Goal: Check status: Check status

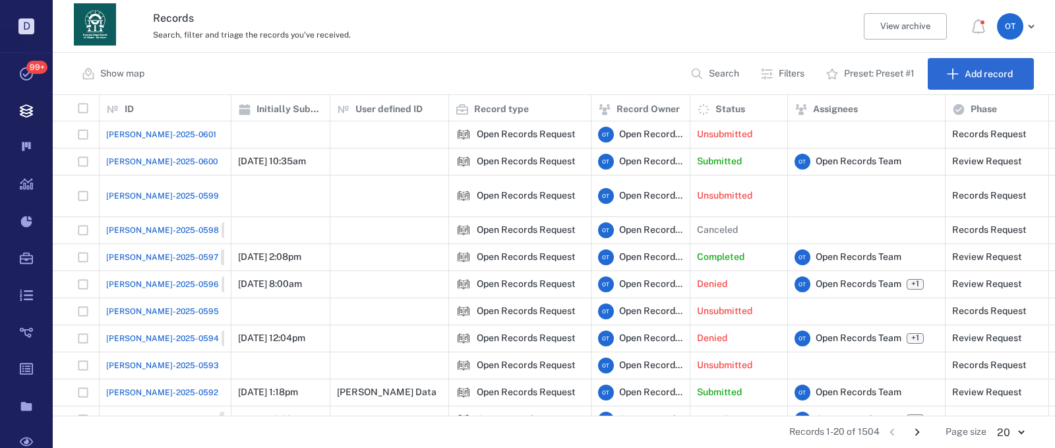
scroll to position [310, 993]
click at [140, 165] on span "[PERSON_NAME]-2025-0600" at bounding box center [161, 162] width 111 height 12
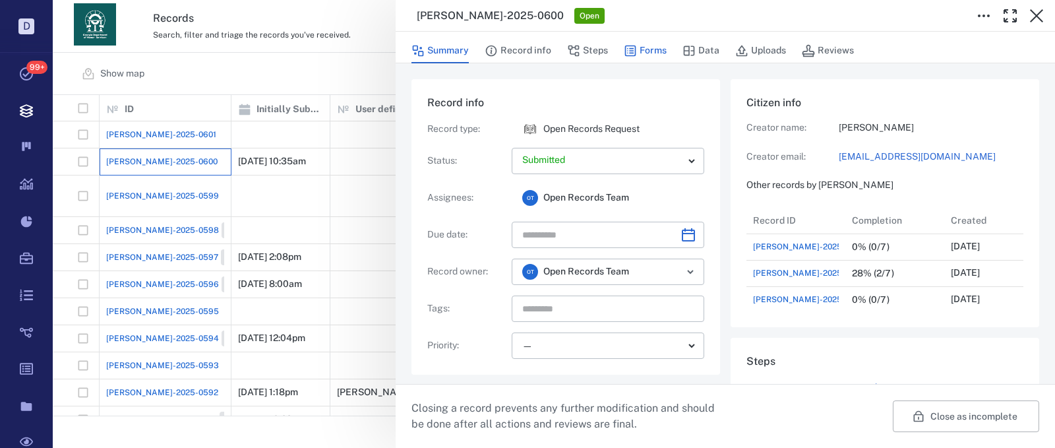
scroll to position [11, 11]
click at [645, 44] on button "Forms" at bounding box center [645, 50] width 43 height 25
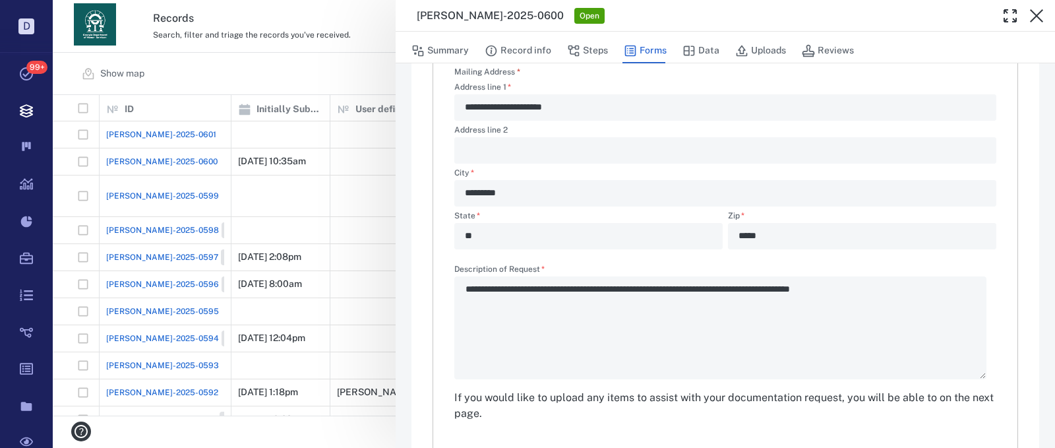
scroll to position [426, 0]
click at [573, 47] on icon "button" at bounding box center [573, 50] width 11 height 11
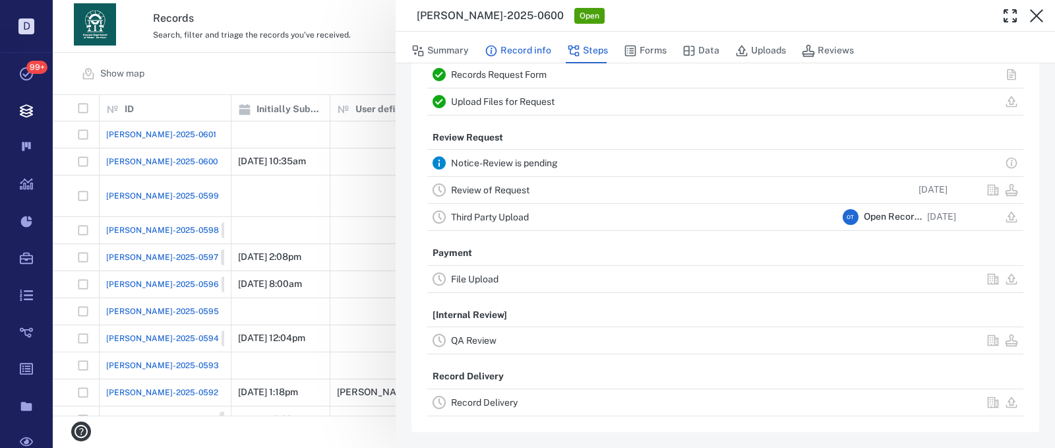
scroll to position [58, 0]
click at [539, 52] on button "Record info" at bounding box center [517, 50] width 67 height 25
click at [377, 69] on div "ORR-2025-0600 Open Summary Record info Steps Forms Data Uploads Reviews Records…" at bounding box center [554, 224] width 1002 height 448
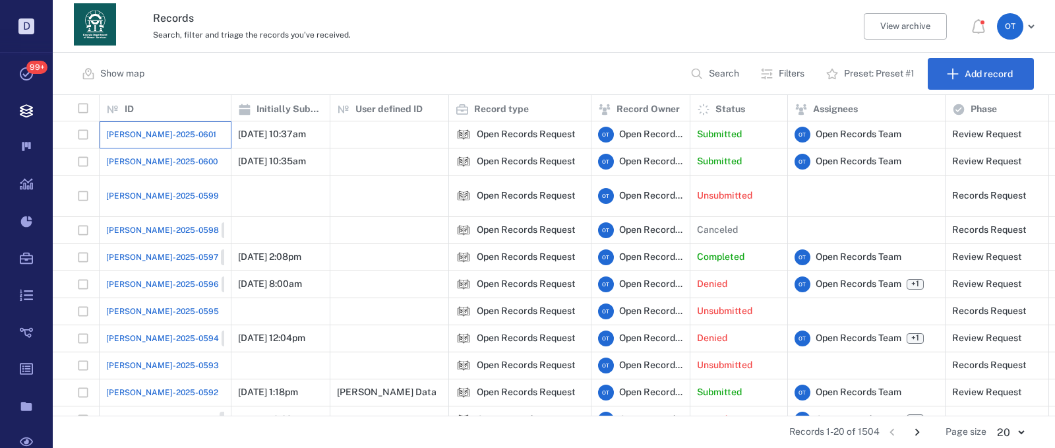
click at [138, 144] on div "[PERSON_NAME]-2025-0601" at bounding box center [165, 134] width 118 height 26
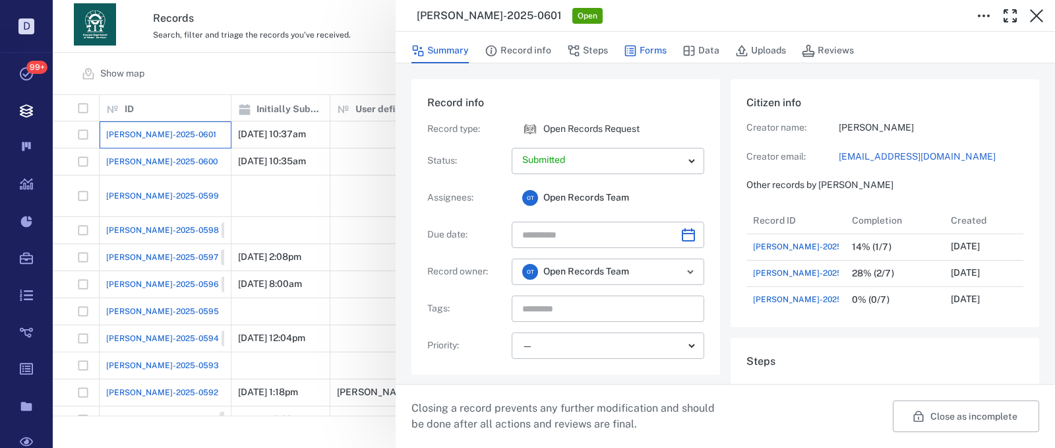
scroll to position [105, 252]
click at [651, 51] on button "Forms" at bounding box center [645, 50] width 43 height 25
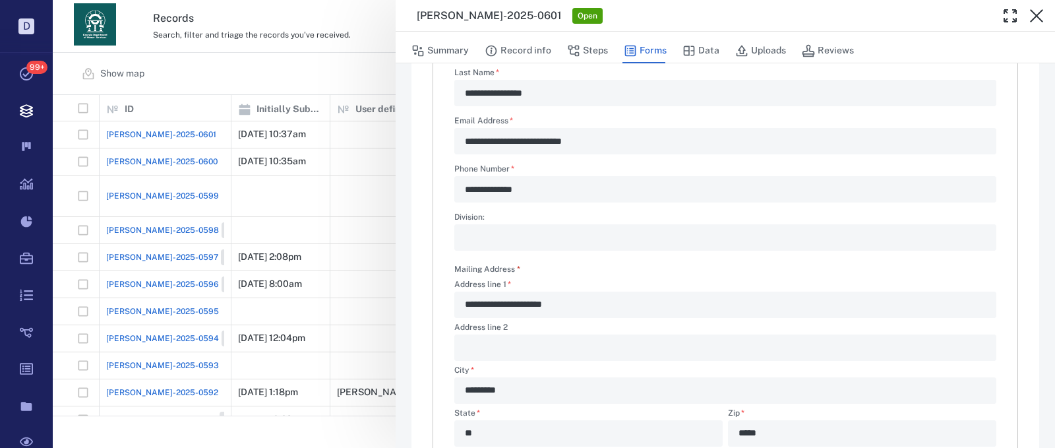
scroll to position [395, 0]
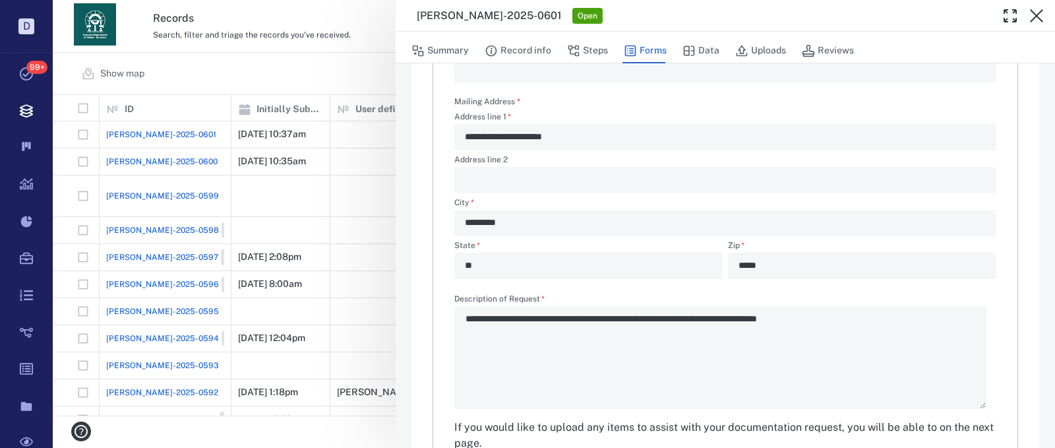
drag, startPoint x: 329, startPoint y: 72, endPoint x: 929, endPoint y: 2, distance: 603.9
click at [328, 72] on div "**********" at bounding box center [554, 224] width 1002 height 448
